Goal: Find specific page/section

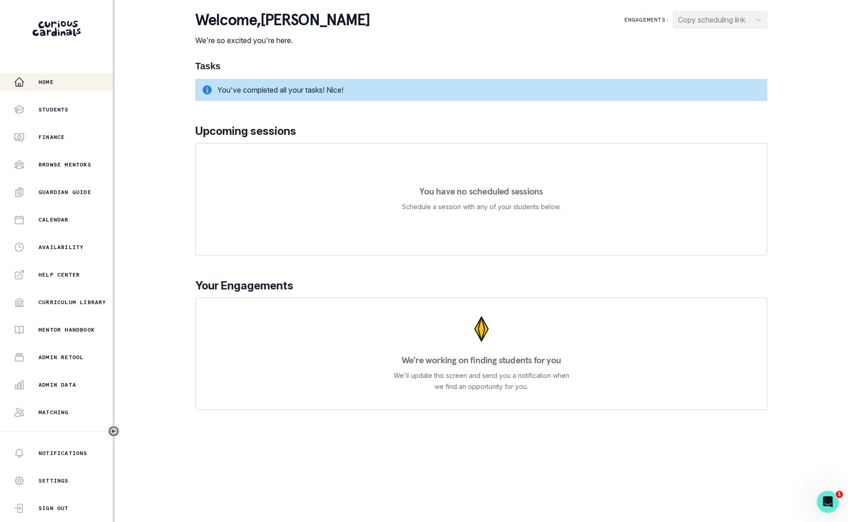
scroll to position [45, 0]
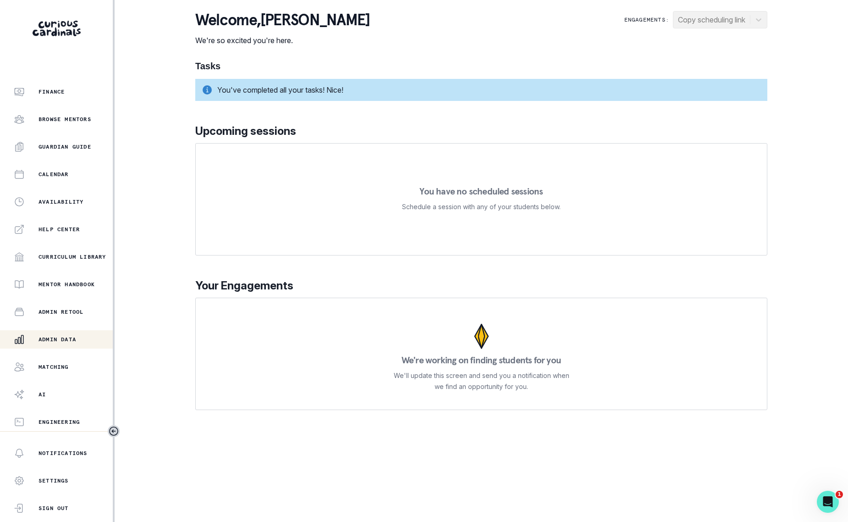
click at [64, 335] on div "Admin Data" at bounding box center [63, 339] width 99 height 11
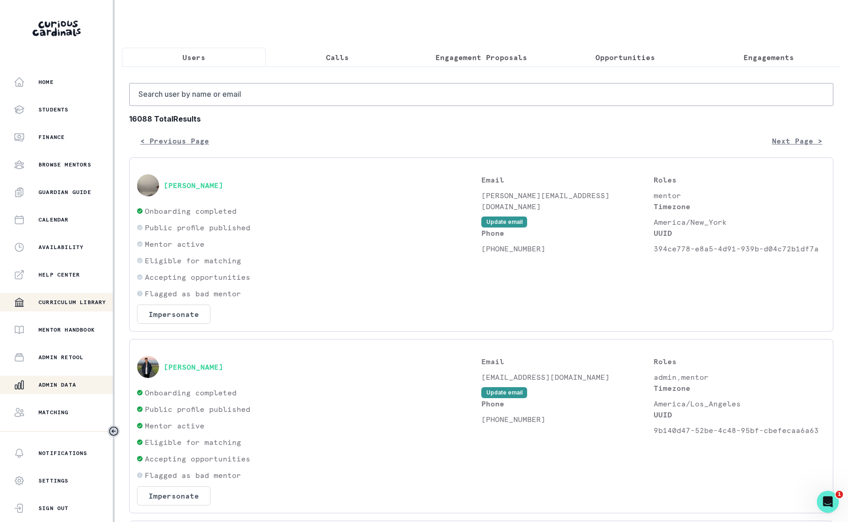
scroll to position [45, 0]
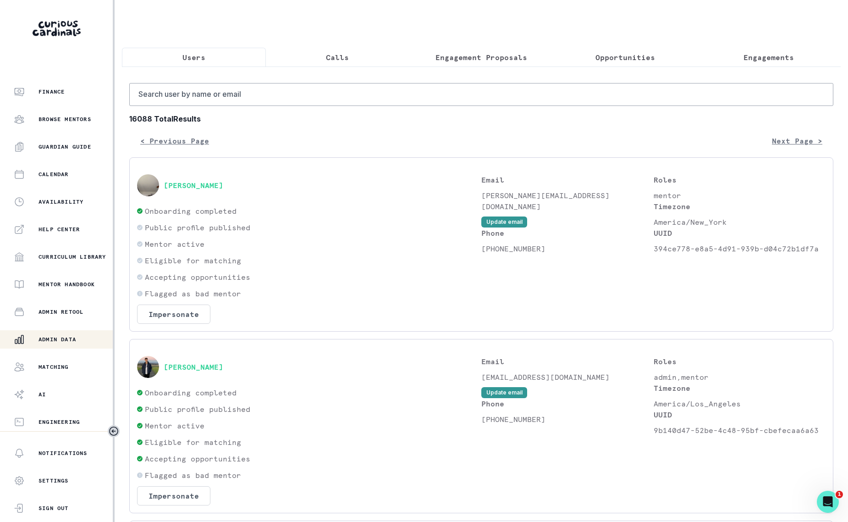
click at [331, 55] on p "Calls" at bounding box center [337, 57] width 23 height 11
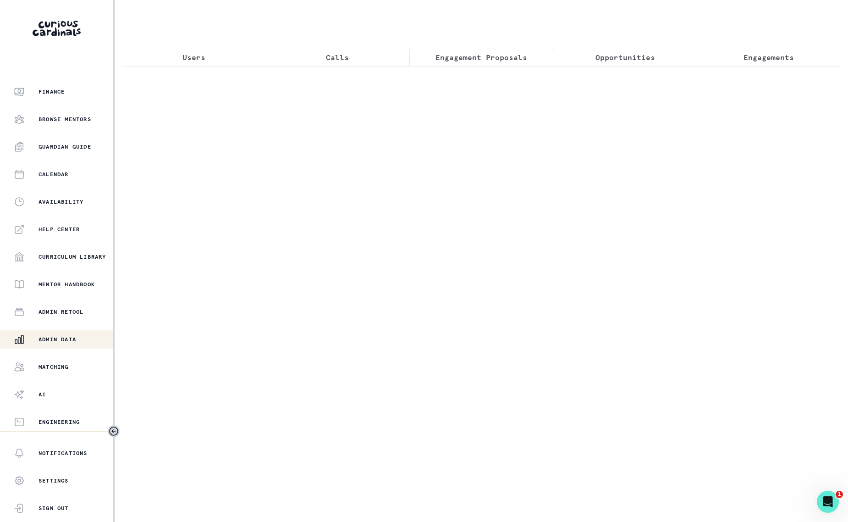
click at [489, 59] on p "Engagement Proposals" at bounding box center [481, 57] width 92 height 11
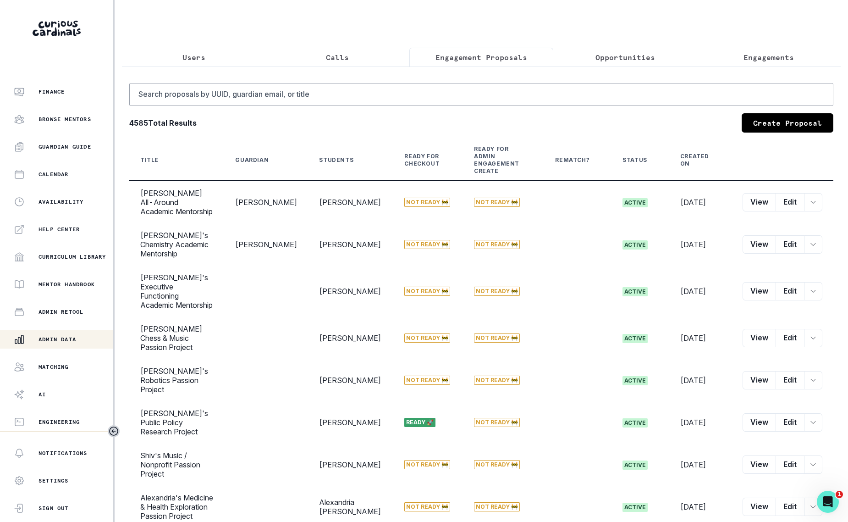
click at [612, 58] on p "Opportunities" at bounding box center [625, 57] width 60 height 11
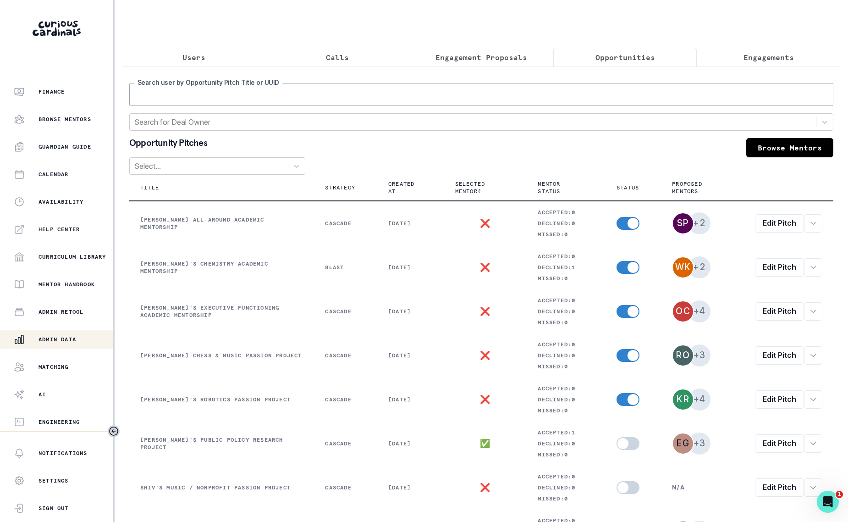
click at [568, 88] on input "Search user by Opportunity Pitch Title or UUID" at bounding box center [481, 94] width 704 height 23
type input "anika"
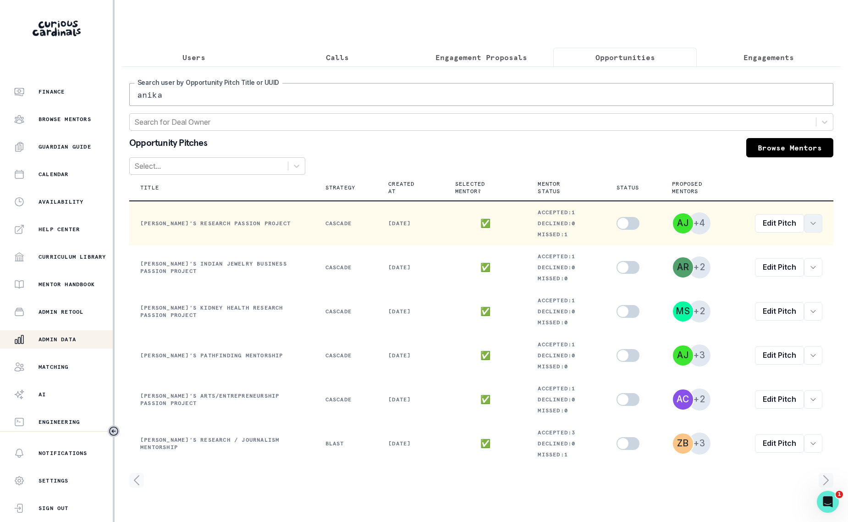
click at [812, 224] on icon "row menu" at bounding box center [812, 223] width 7 height 7
click at [748, 250] on button "View order" at bounding box center [759, 247] width 125 height 15
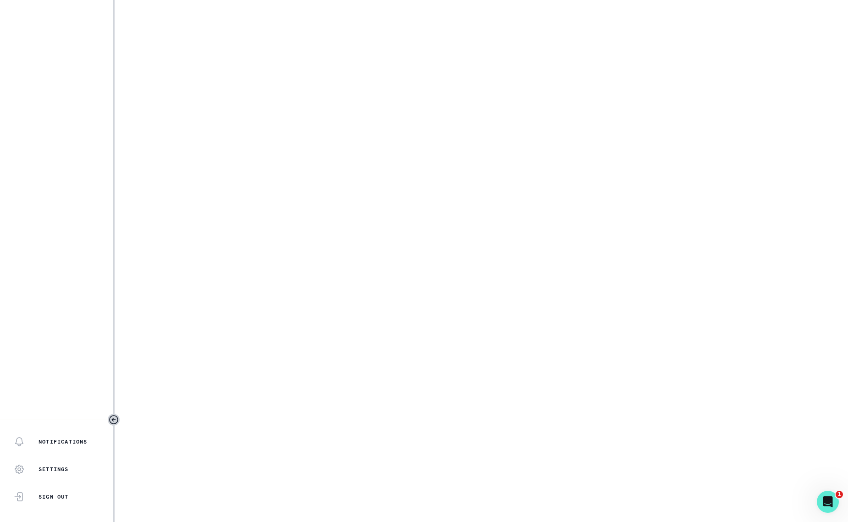
select select "2e0e0867-17d0-41a8-92b9-7b446b3bc83e"
select select "5cee2533-fa56-4396-8bcb-d6c96493a8c5"
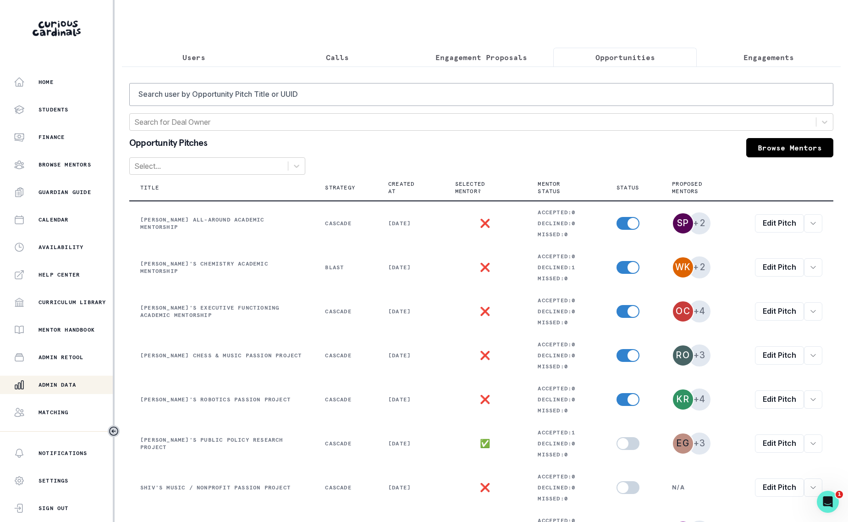
click at [465, 63] on button "Engagement Proposals" at bounding box center [481, 57] width 144 height 19
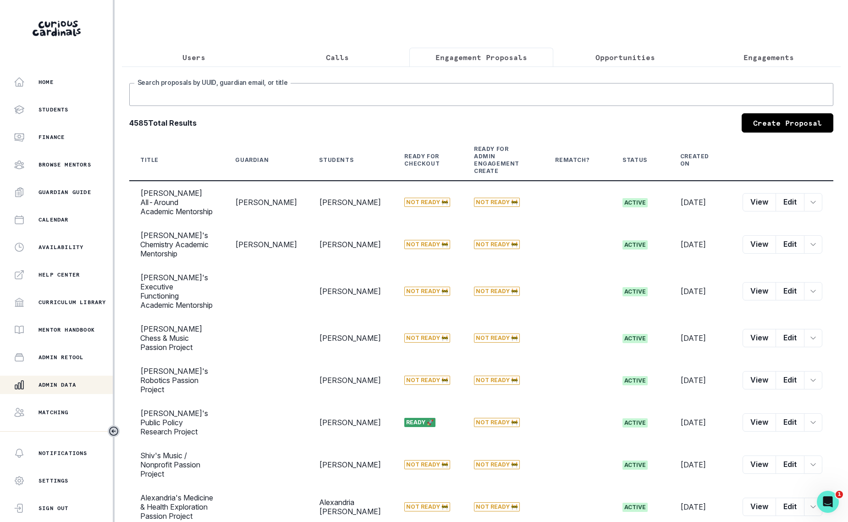
click at [284, 100] on input "Search proposals by UUID, guardian email, or title" at bounding box center [481, 94] width 704 height 23
type input "anika"
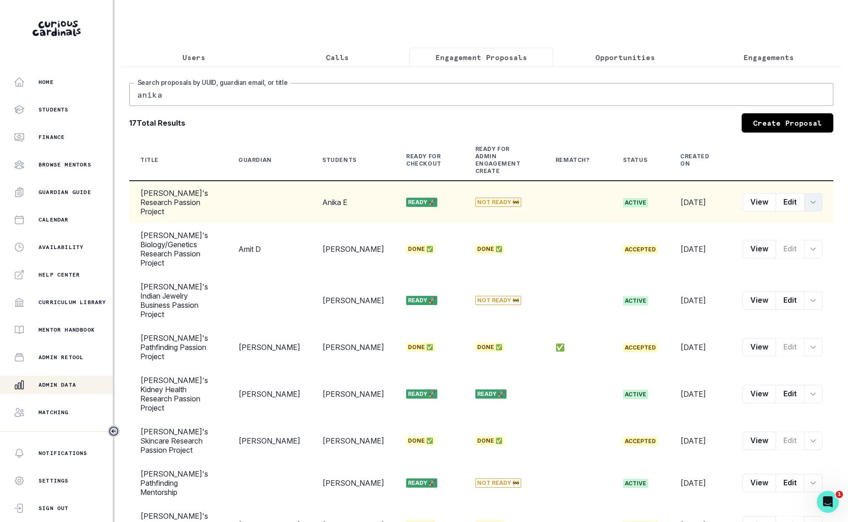
click at [813, 198] on icon "row menu" at bounding box center [812, 201] width 7 height 7
click at [773, 238] on button "Learning Plan Link" at bounding box center [771, 236] width 102 height 15
